Goal: Information Seeking & Learning: Learn about a topic

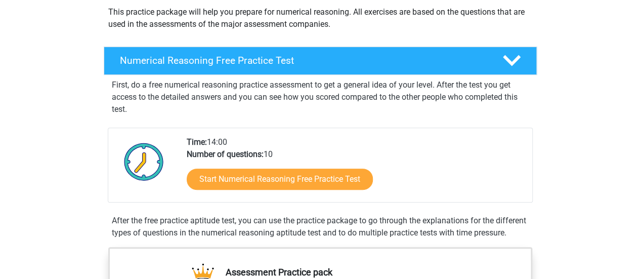
scroll to position [120, 0]
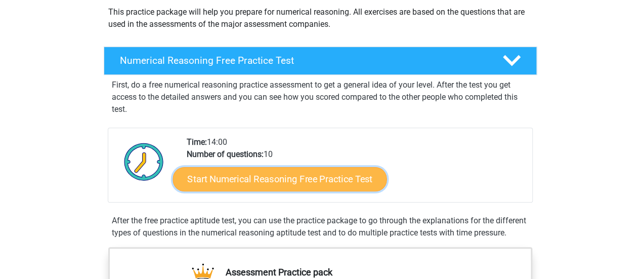
click at [350, 171] on link "Start Numerical Reasoning Free Practice Test" at bounding box center [280, 179] width 214 height 24
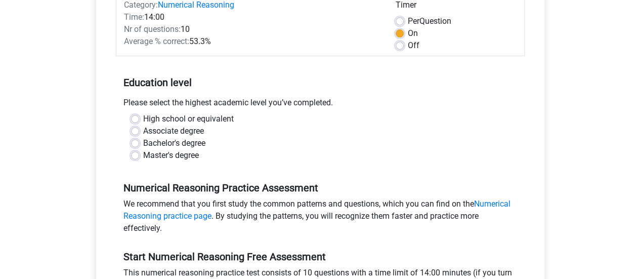
scroll to position [147, 0]
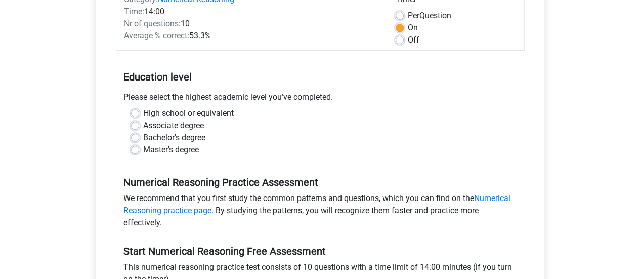
click at [143, 140] on label "Bachelor's degree" at bounding box center [174, 138] width 62 height 12
click at [137, 140] on input "Bachelor's degree" at bounding box center [135, 137] width 8 height 10
radio input "true"
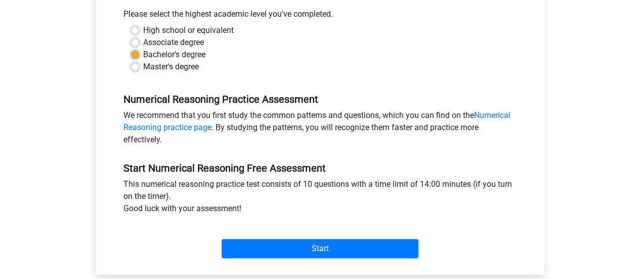
scroll to position [230, 0]
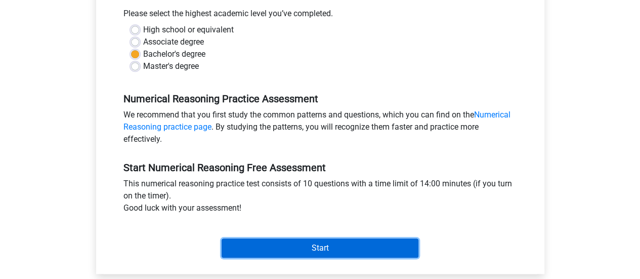
click at [375, 249] on input "Start" at bounding box center [320, 247] width 197 height 19
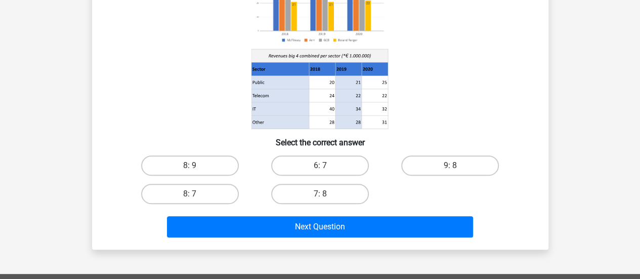
scroll to position [167, 0]
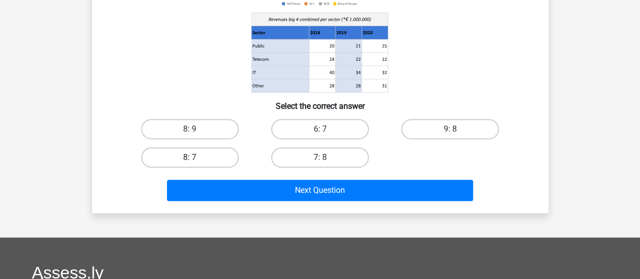
click at [206, 163] on label "8: 7" at bounding box center [190, 157] width 98 height 20
click at [196, 163] on input "8: 7" at bounding box center [193, 160] width 7 height 7
radio input "true"
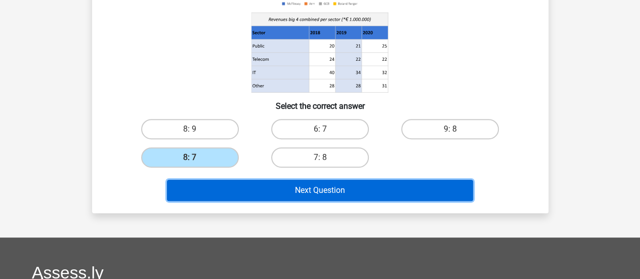
click at [256, 190] on button "Next Question" at bounding box center [320, 190] width 306 height 21
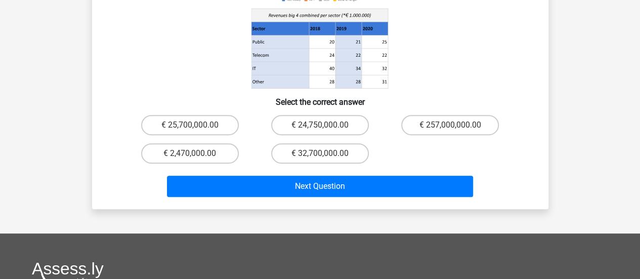
scroll to position [211, 0]
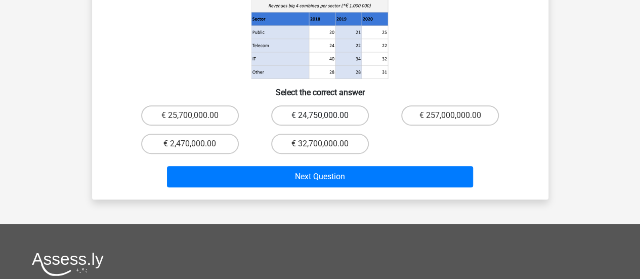
click at [331, 105] on label "€ 24,750,000.00" at bounding box center [320, 115] width 98 height 20
click at [327, 115] on input "€ 24,750,000.00" at bounding box center [323, 118] width 7 height 7
radio input "true"
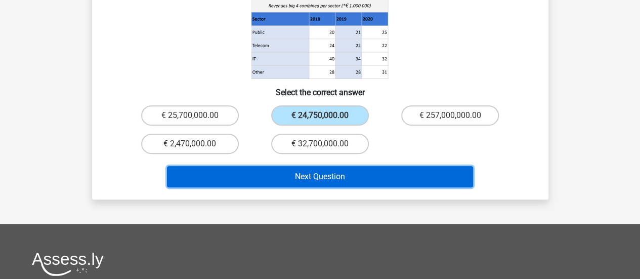
click at [373, 166] on button "Next Question" at bounding box center [320, 176] width 306 height 21
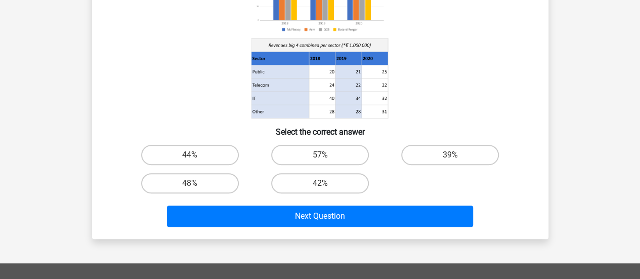
scroll to position [142, 0]
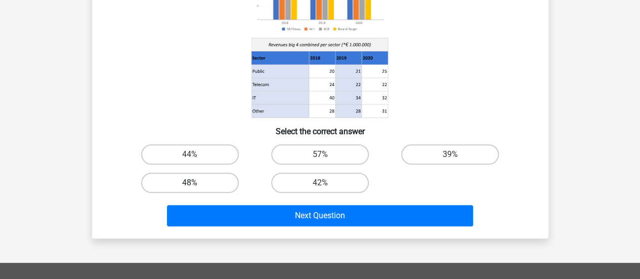
click at [201, 179] on label "48%" at bounding box center [190, 183] width 98 height 20
click at [196, 183] on input "48%" at bounding box center [193, 186] width 7 height 7
radio input "true"
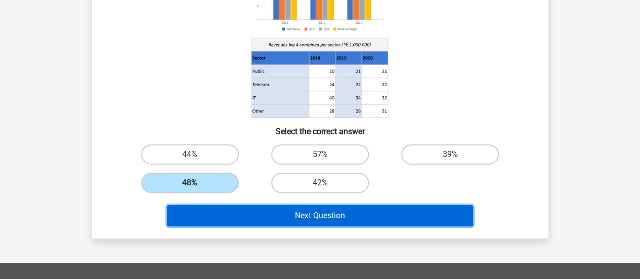
click at [305, 219] on button "Next Question" at bounding box center [320, 215] width 306 height 21
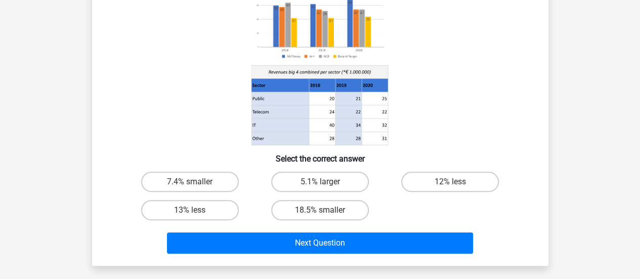
scroll to position [115, 0]
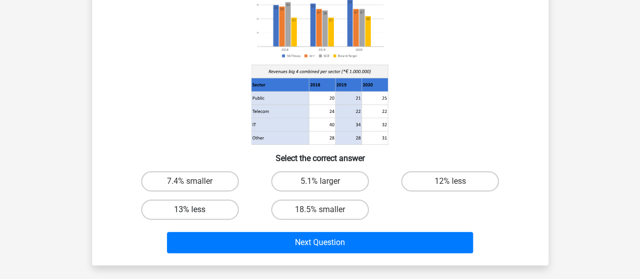
click at [195, 218] on label "13% less" at bounding box center [190, 209] width 98 height 20
click at [195, 216] on input "13% less" at bounding box center [193, 213] width 7 height 7
radio input "true"
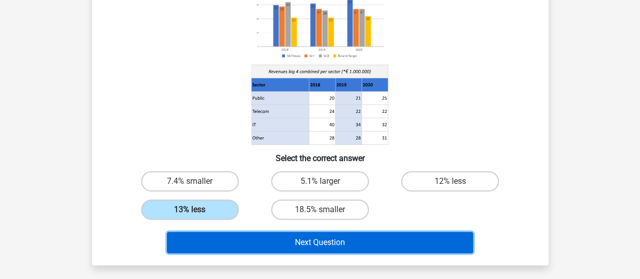
click at [390, 239] on button "Next Question" at bounding box center [320, 242] width 306 height 21
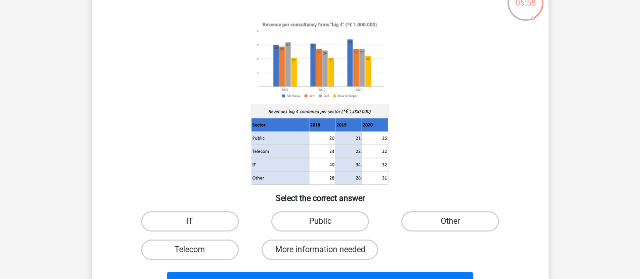
scroll to position [76, 0]
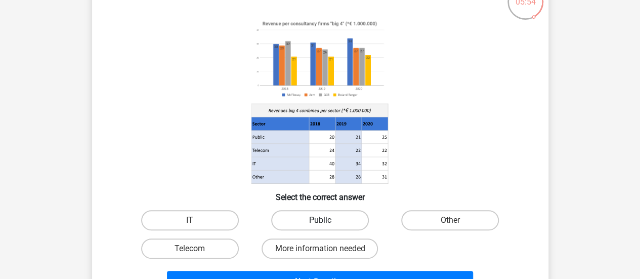
click at [362, 216] on label "Public" at bounding box center [320, 220] width 98 height 20
click at [327, 220] on input "Public" at bounding box center [323, 223] width 7 height 7
radio input "true"
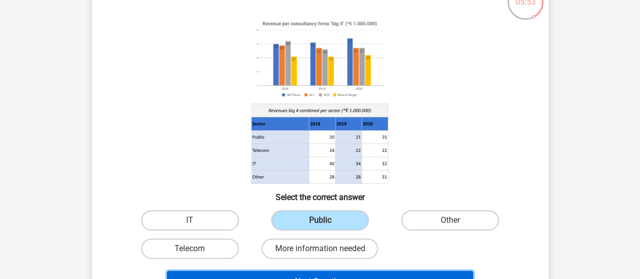
click at [407, 272] on button "Next Question" at bounding box center [320, 281] width 306 height 21
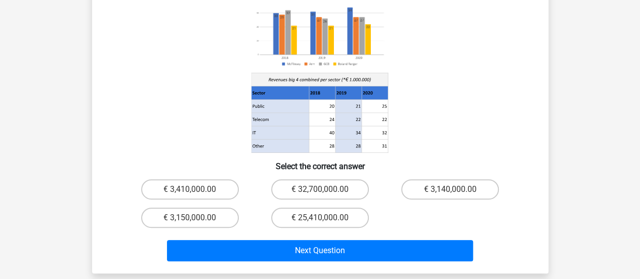
scroll to position [123, 0]
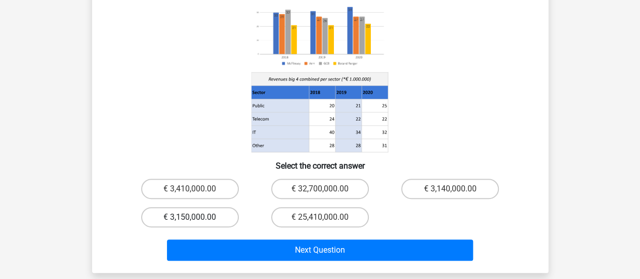
click at [219, 207] on label "€ 3,150,000.00" at bounding box center [190, 217] width 98 height 20
click at [196, 217] on input "€ 3,150,000.00" at bounding box center [193, 220] width 7 height 7
radio input "true"
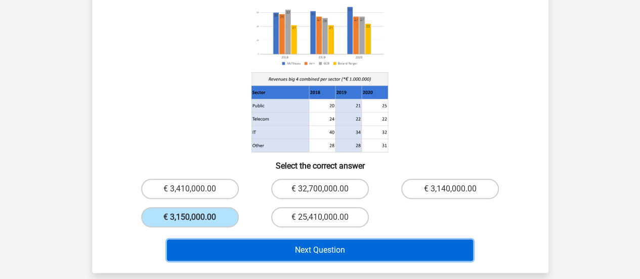
click at [304, 239] on button "Next Question" at bounding box center [320, 249] width 306 height 21
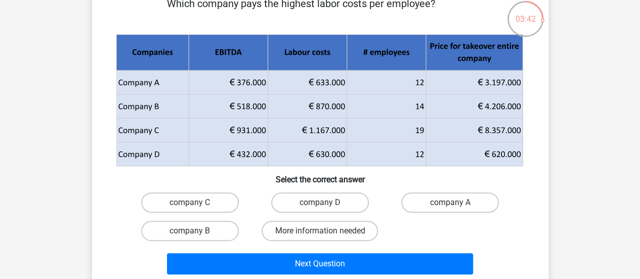
scroll to position [60, 0]
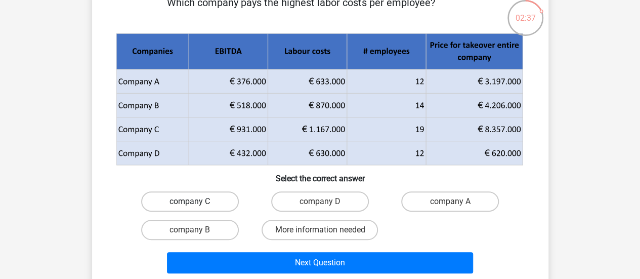
click at [208, 200] on label "company C" at bounding box center [190, 201] width 98 height 20
click at [196, 202] on input "company C" at bounding box center [193, 205] width 7 height 7
radio input "true"
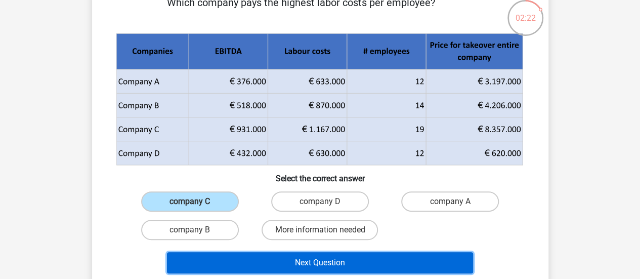
click at [323, 261] on button "Next Question" at bounding box center [320, 262] width 306 height 21
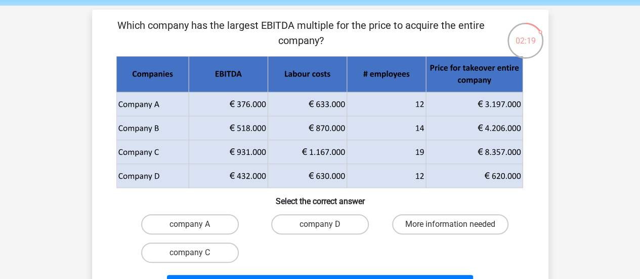
scroll to position [39, 0]
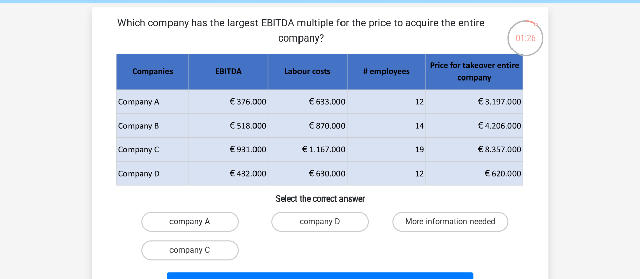
click at [198, 226] on label "company A" at bounding box center [190, 222] width 98 height 20
click at [196, 226] on input "company A" at bounding box center [193, 225] width 7 height 7
radio input "true"
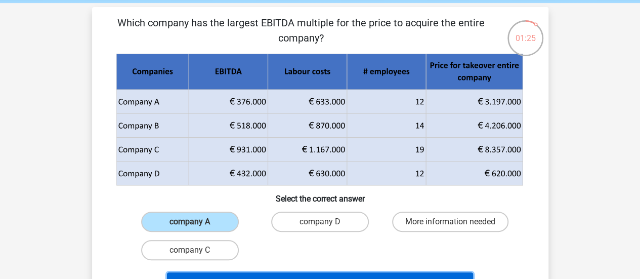
click at [294, 275] on button "Next Question" at bounding box center [320, 282] width 306 height 21
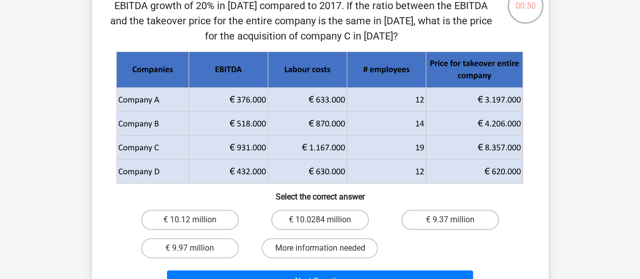
scroll to position [74, 0]
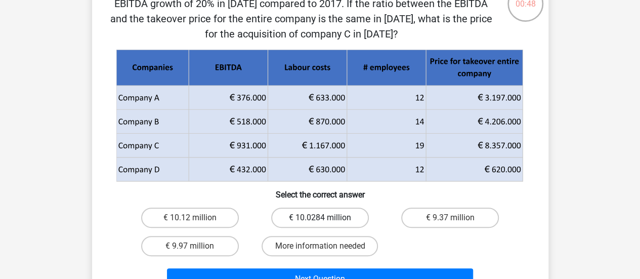
click at [311, 222] on label "€ 10.0284 million" at bounding box center [320, 218] width 98 height 20
click at [320, 222] on input "€ 10.0284 million" at bounding box center [323, 221] width 7 height 7
radio input "true"
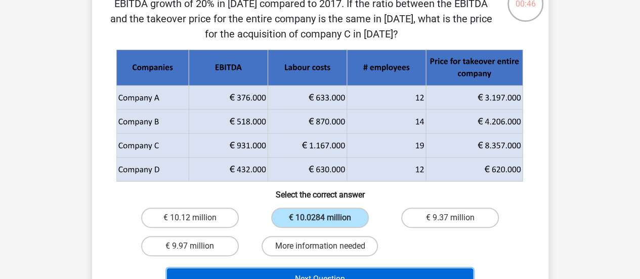
click at [355, 273] on button "Next Question" at bounding box center [320, 278] width 306 height 21
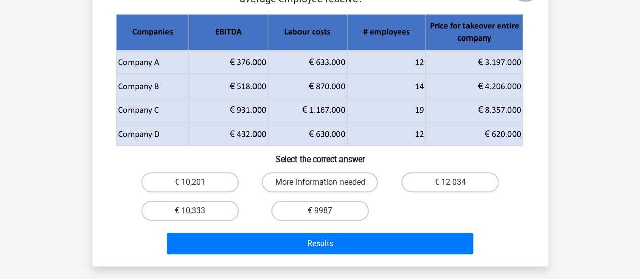
scroll to position [95, 0]
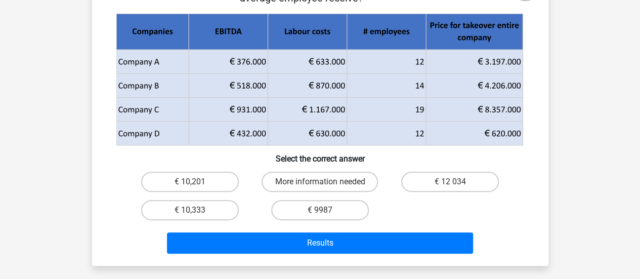
click at [439, 170] on div "€ 12 034" at bounding box center [450, 182] width 130 height 28
click at [442, 178] on label "€ 12 034" at bounding box center [450, 182] width 98 height 20
click at [451, 182] on input "€ 12 034" at bounding box center [454, 185] width 7 height 7
radio input "true"
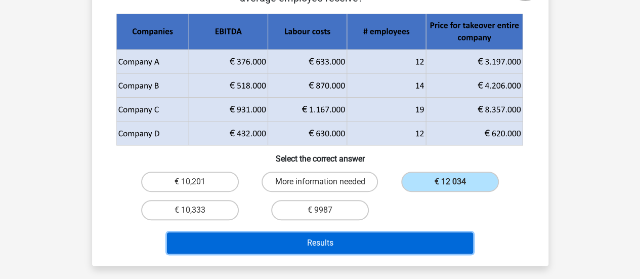
click at [416, 247] on button "Results" at bounding box center [320, 242] width 306 height 21
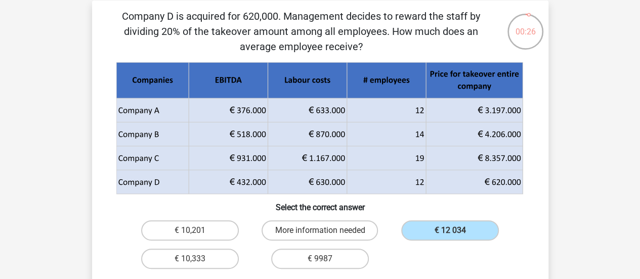
scroll to position [49, 0]
